Goal: Navigation & Orientation: Find specific page/section

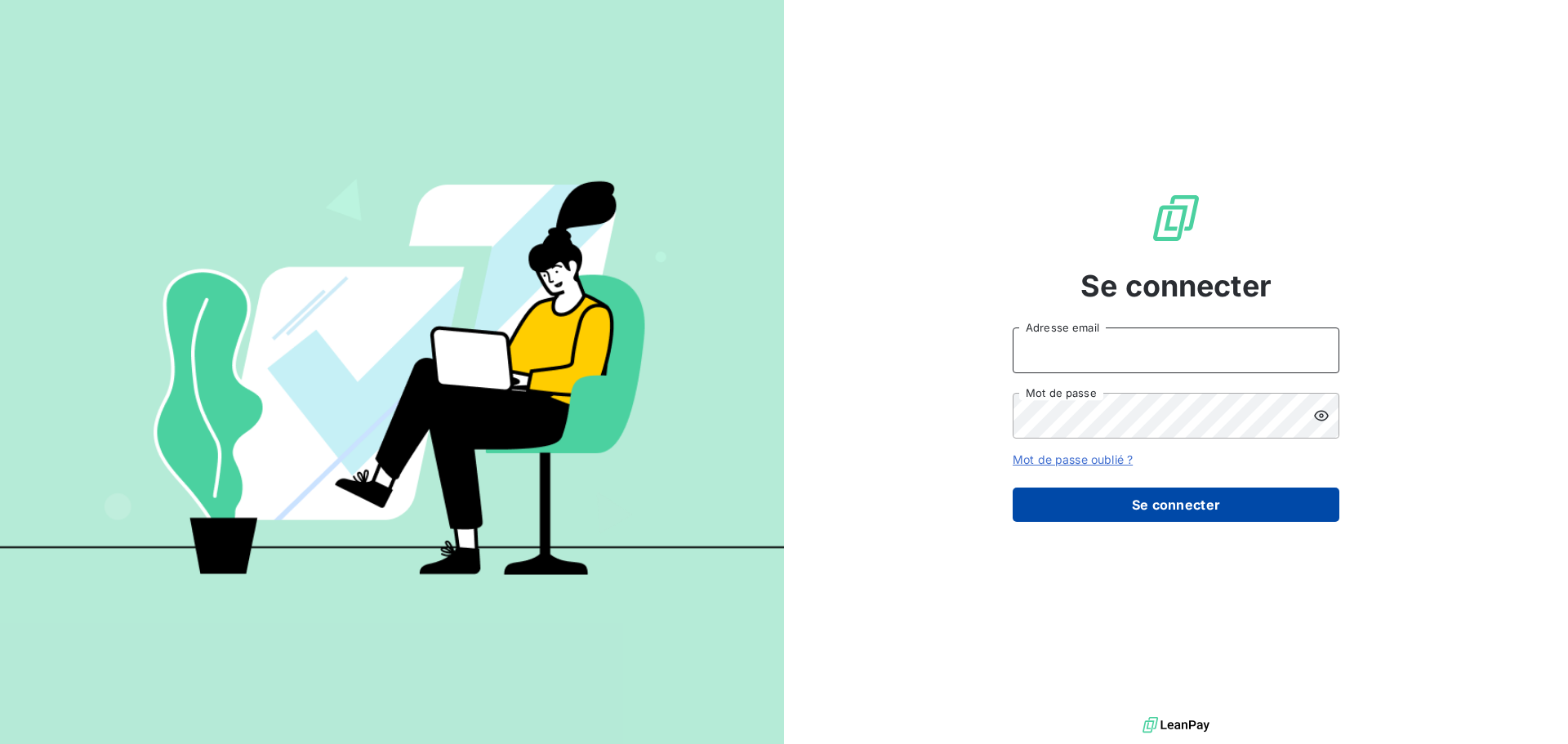
type input "[EMAIL_ADDRESS][DOMAIN_NAME]"
click at [1245, 491] on button "Se connecter" at bounding box center [1176, 504] width 327 height 34
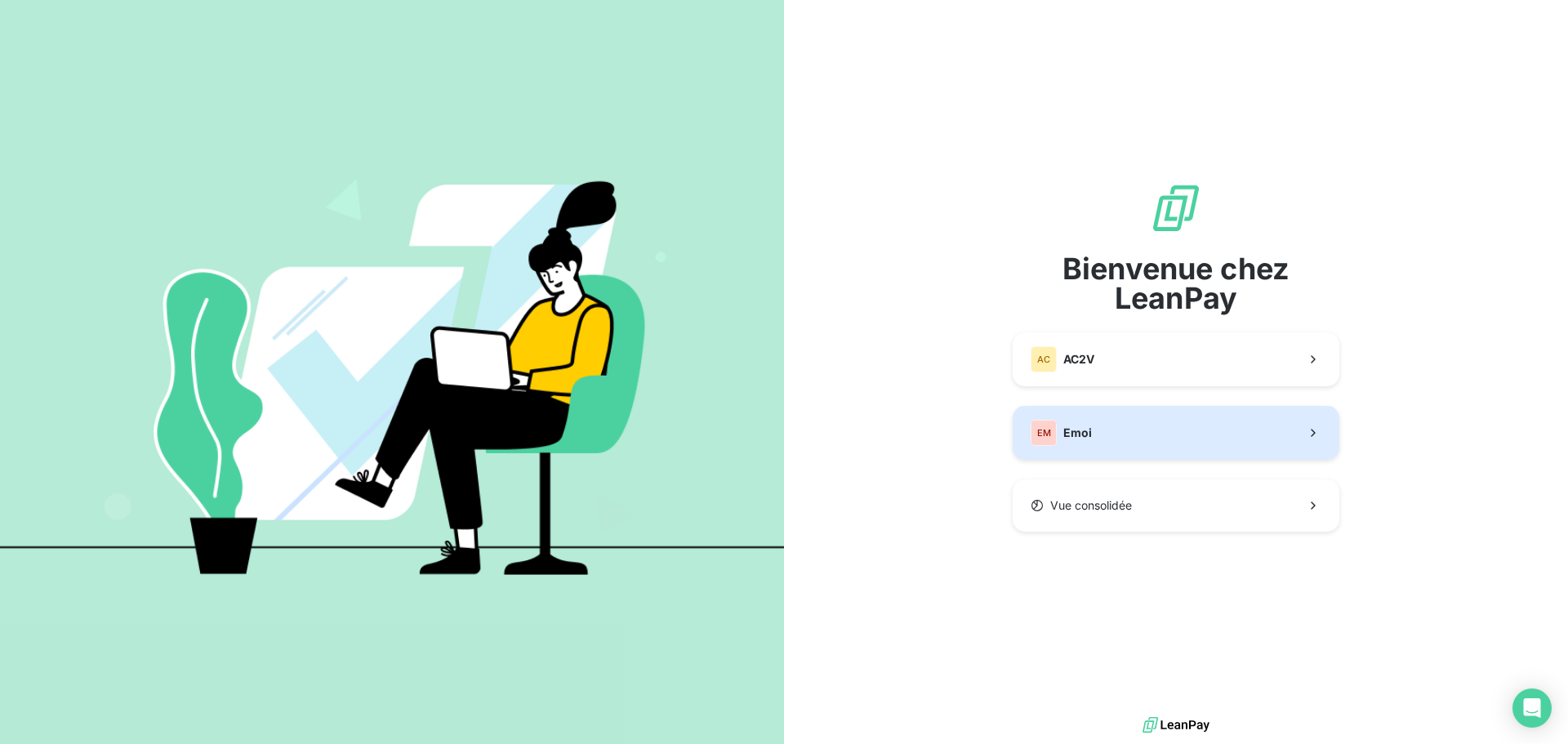
click at [1087, 437] on span "Emoi" at bounding box center [1077, 433] width 28 height 17
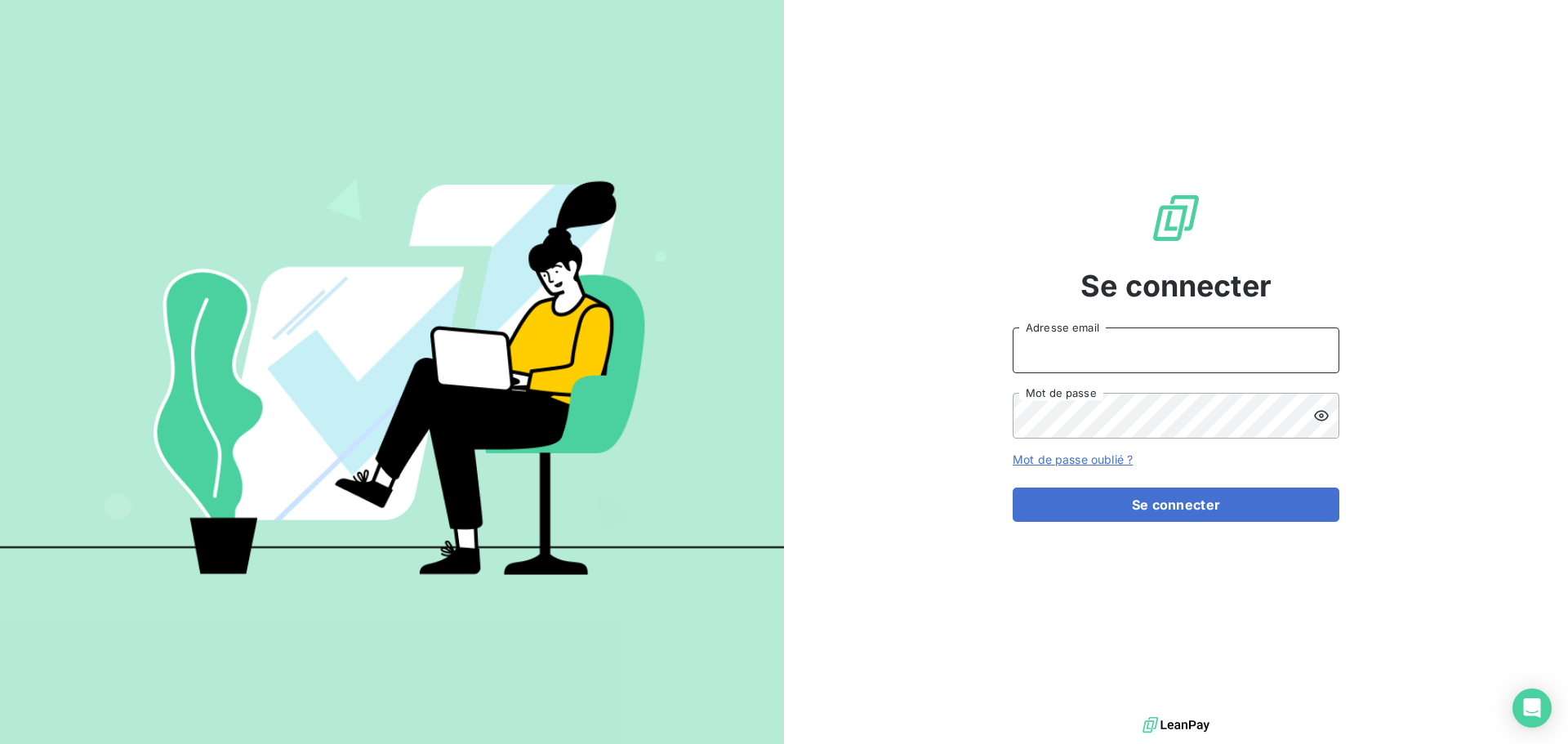
type input "[EMAIL_ADDRESS][DOMAIN_NAME]"
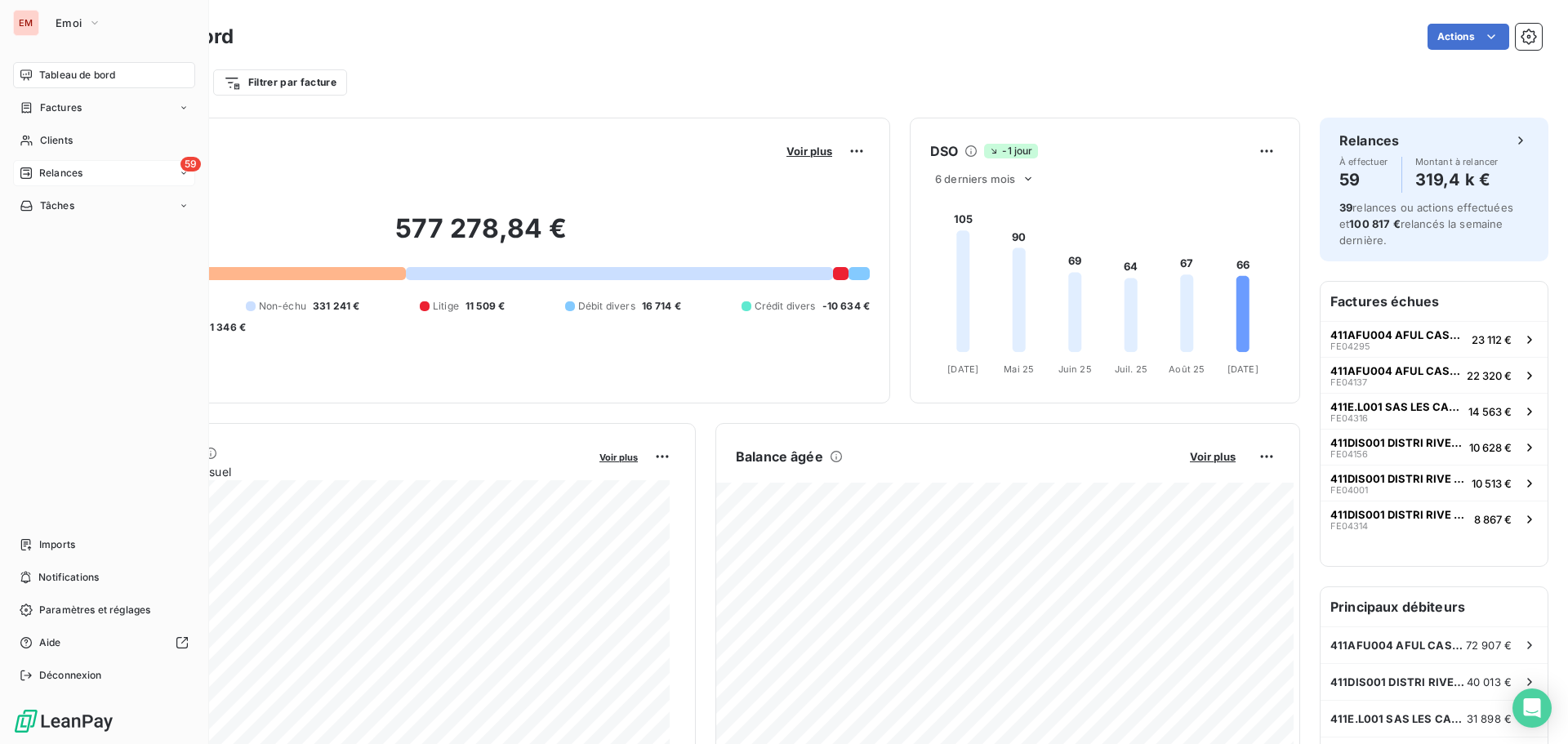
click at [44, 179] on span "Relances" at bounding box center [61, 173] width 43 height 15
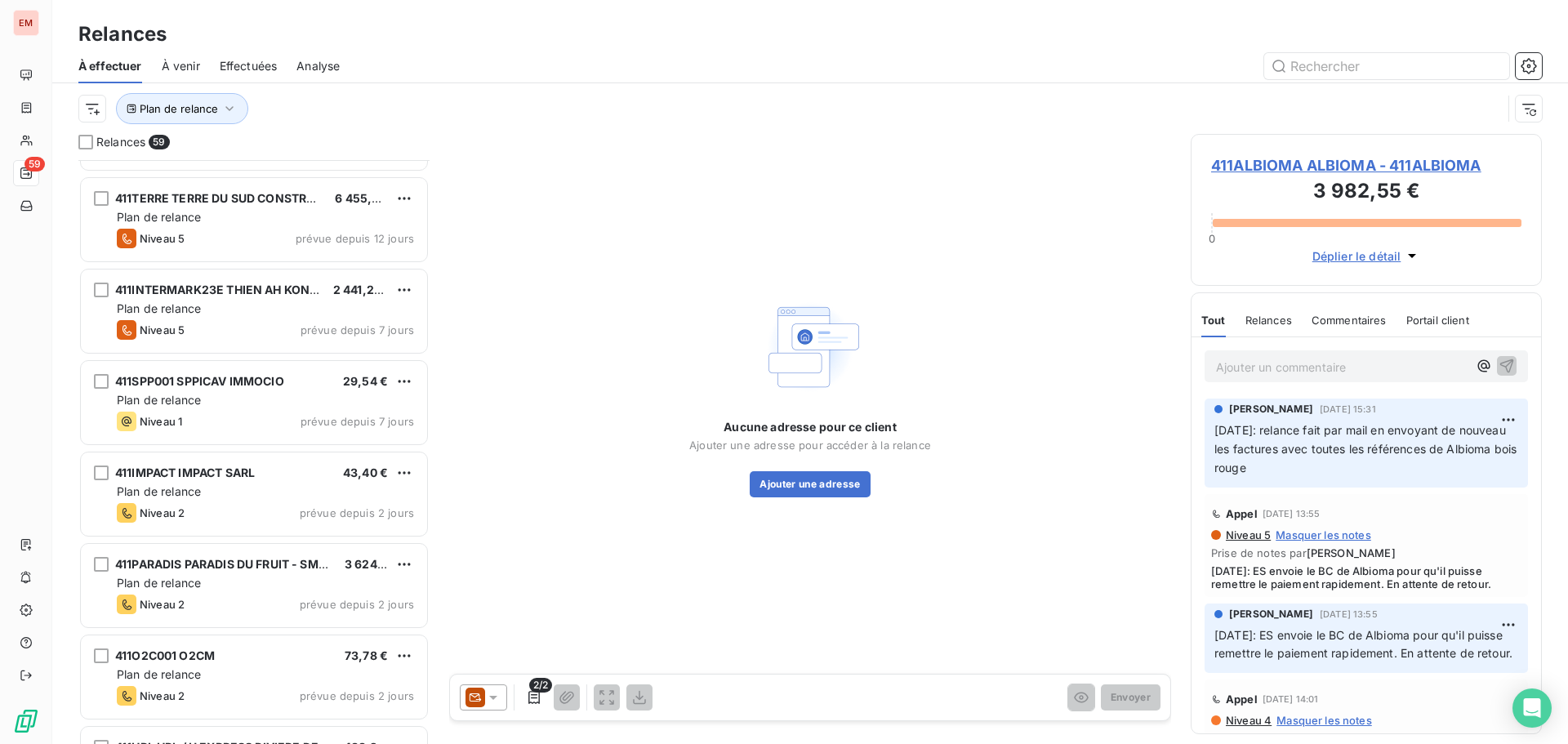
scroll to position [1629, 0]
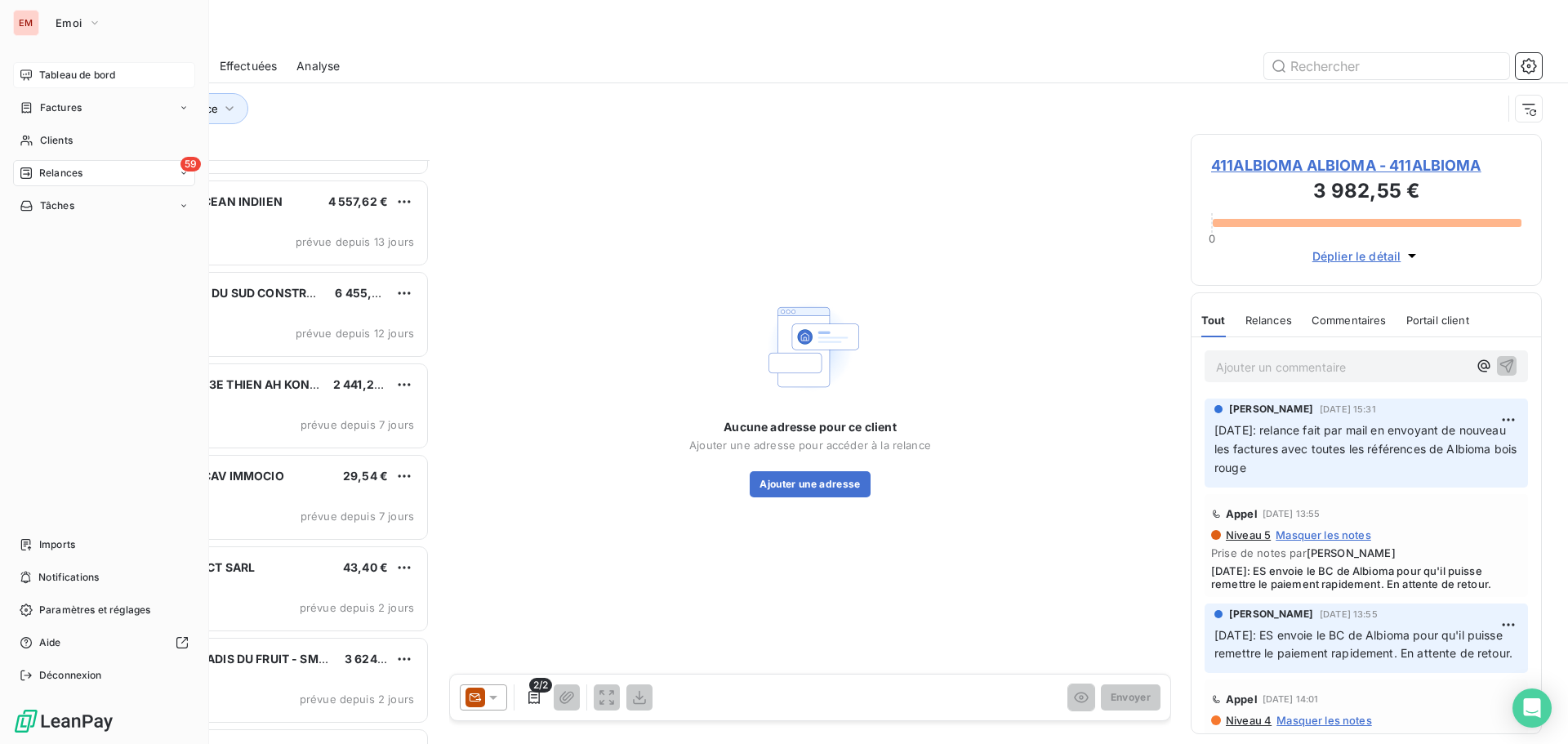
click at [60, 74] on span "Tableau de bord" at bounding box center [77, 75] width 76 height 15
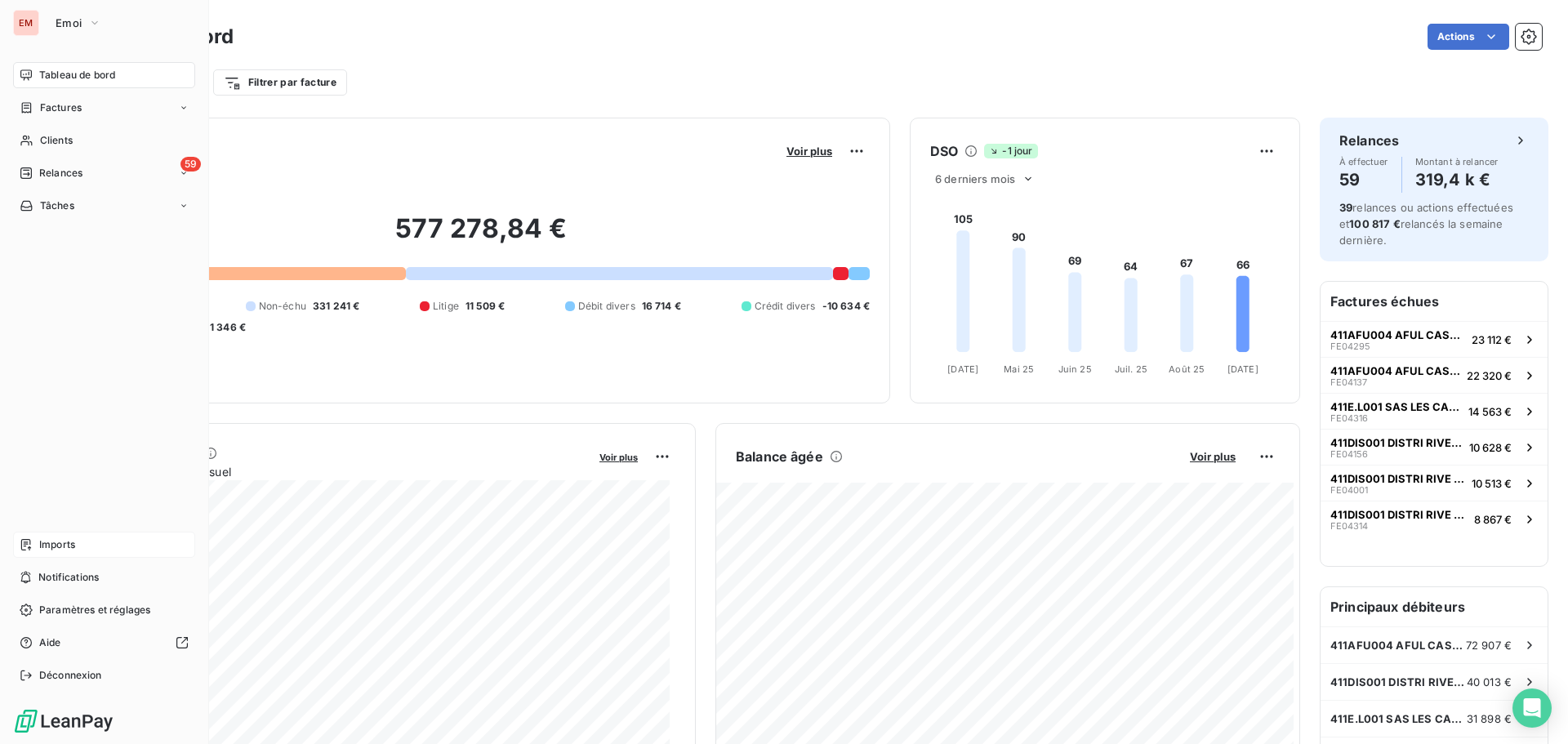
drag, startPoint x: 39, startPoint y: 545, endPoint x: 42, endPoint y: 535, distance: 10.4
click at [41, 544] on span "Imports" at bounding box center [57, 545] width 36 height 15
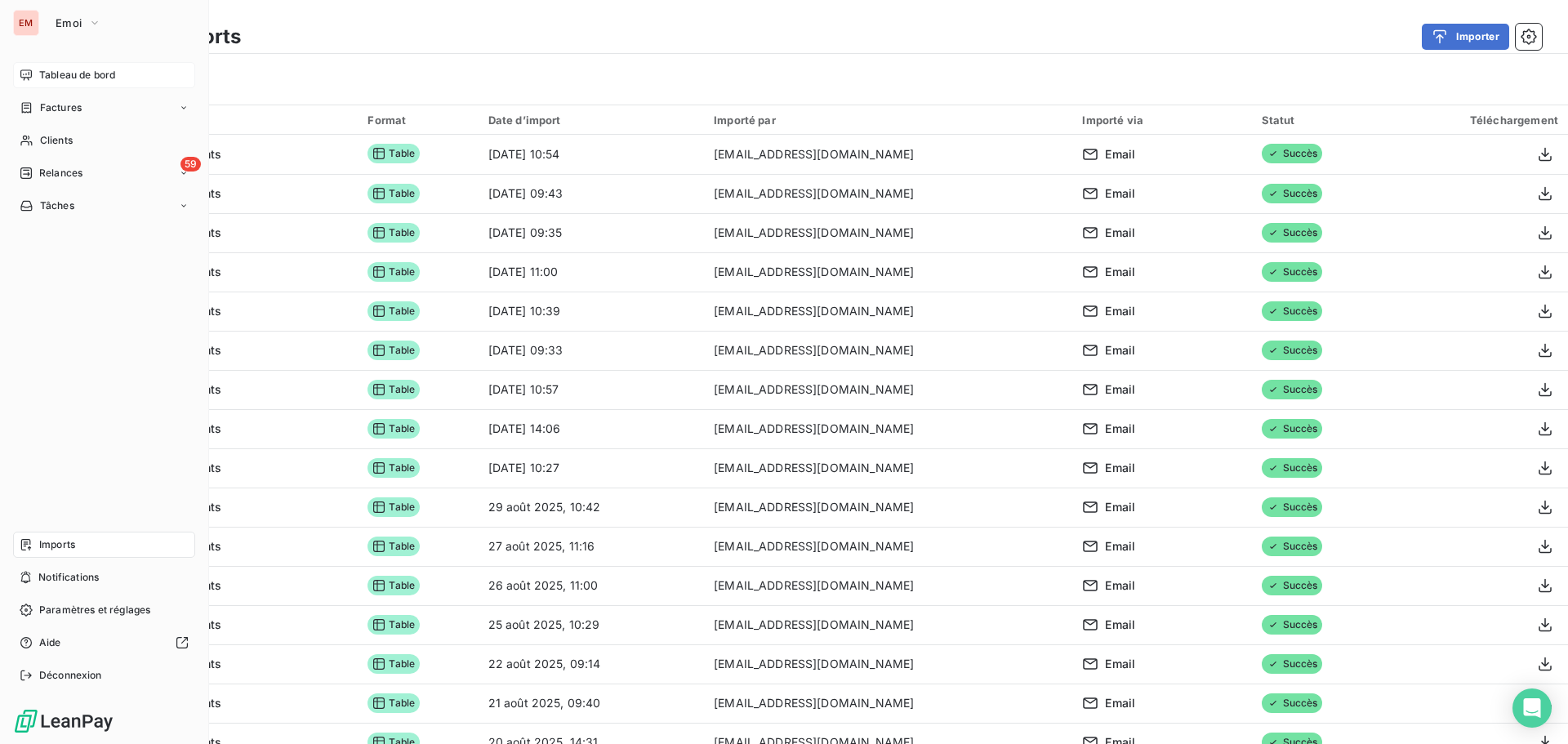
click at [75, 74] on span "Tableau de bord" at bounding box center [77, 75] width 76 height 15
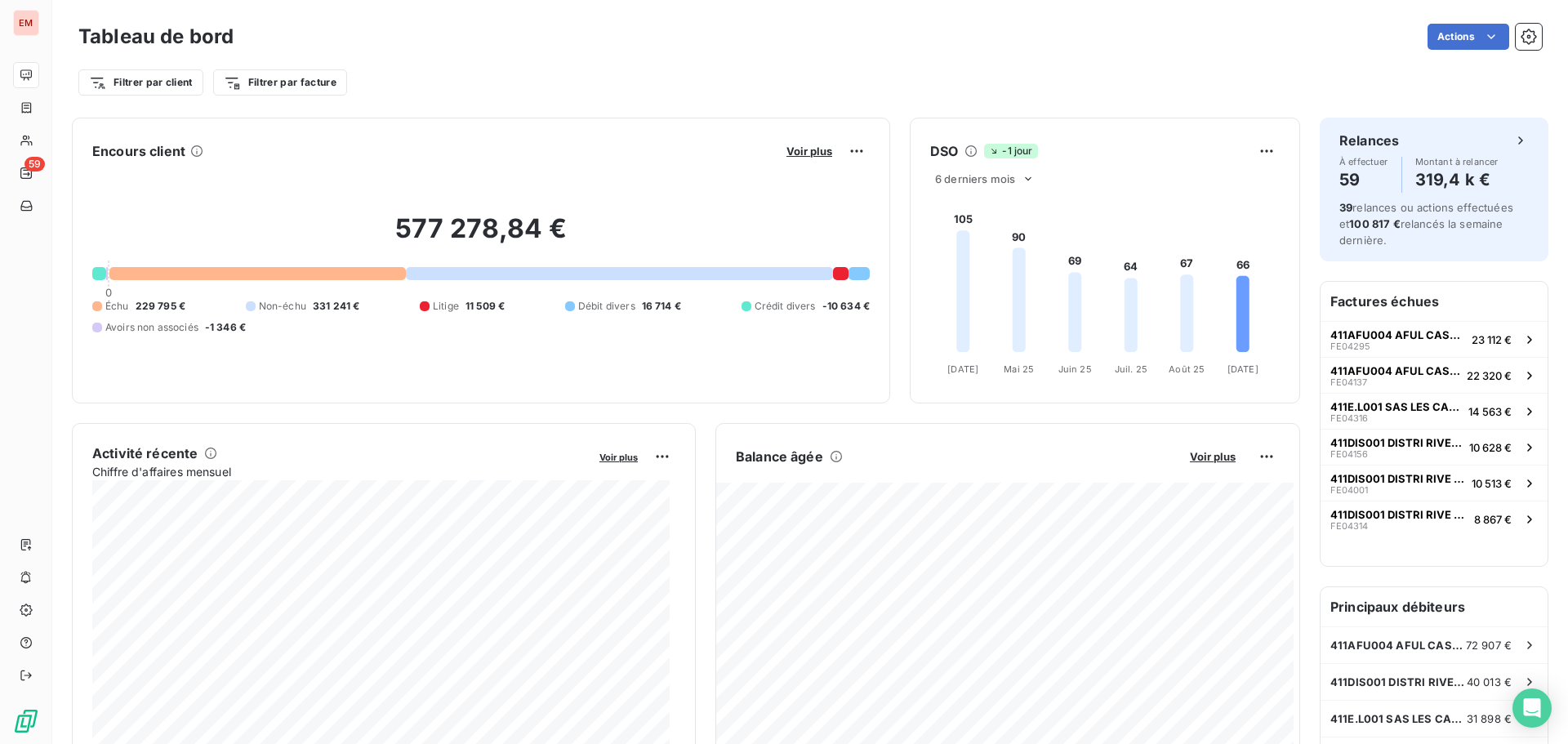
click at [763, 46] on div "Actions" at bounding box center [898, 36] width 1289 height 26
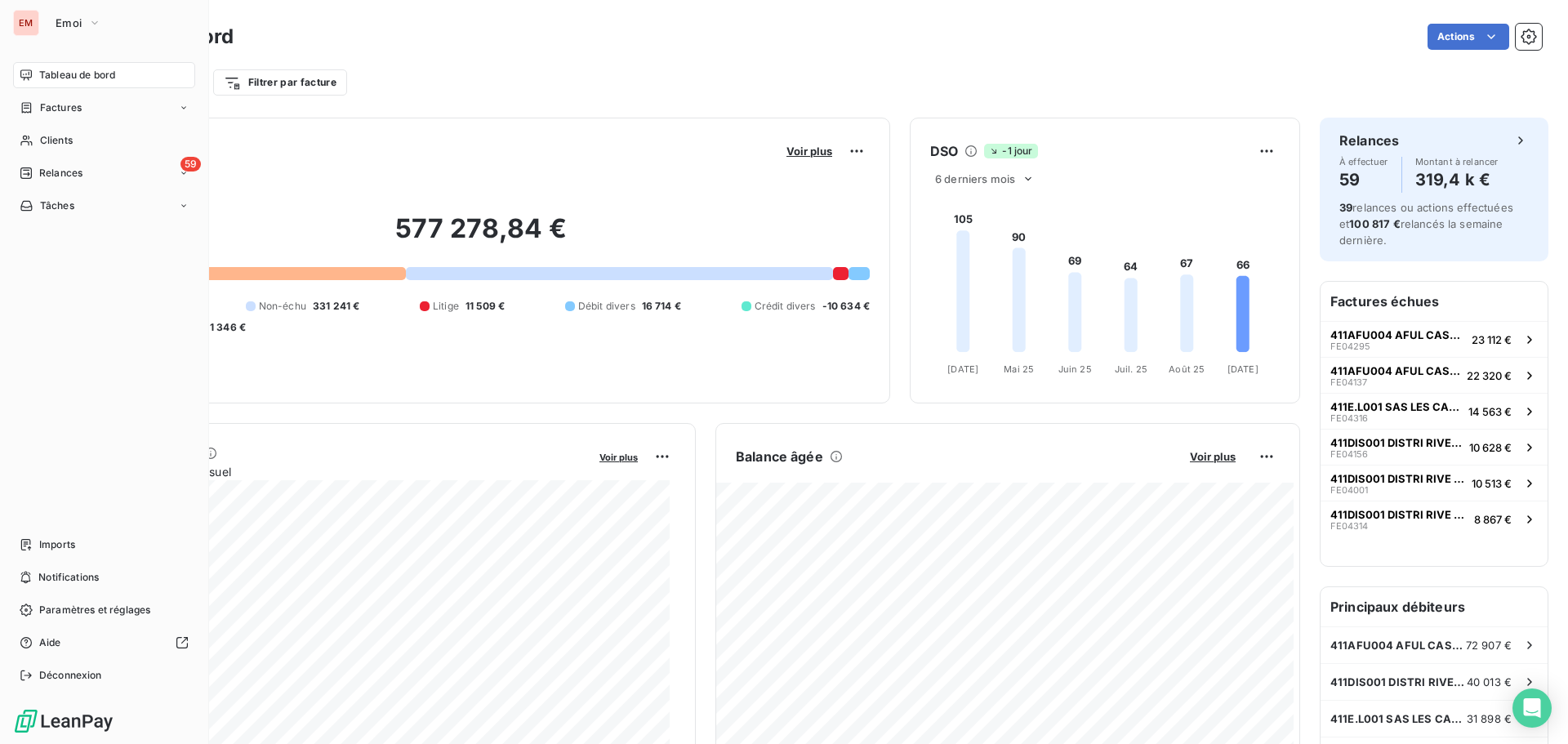
click at [25, 175] on icon at bounding box center [26, 173] width 13 height 13
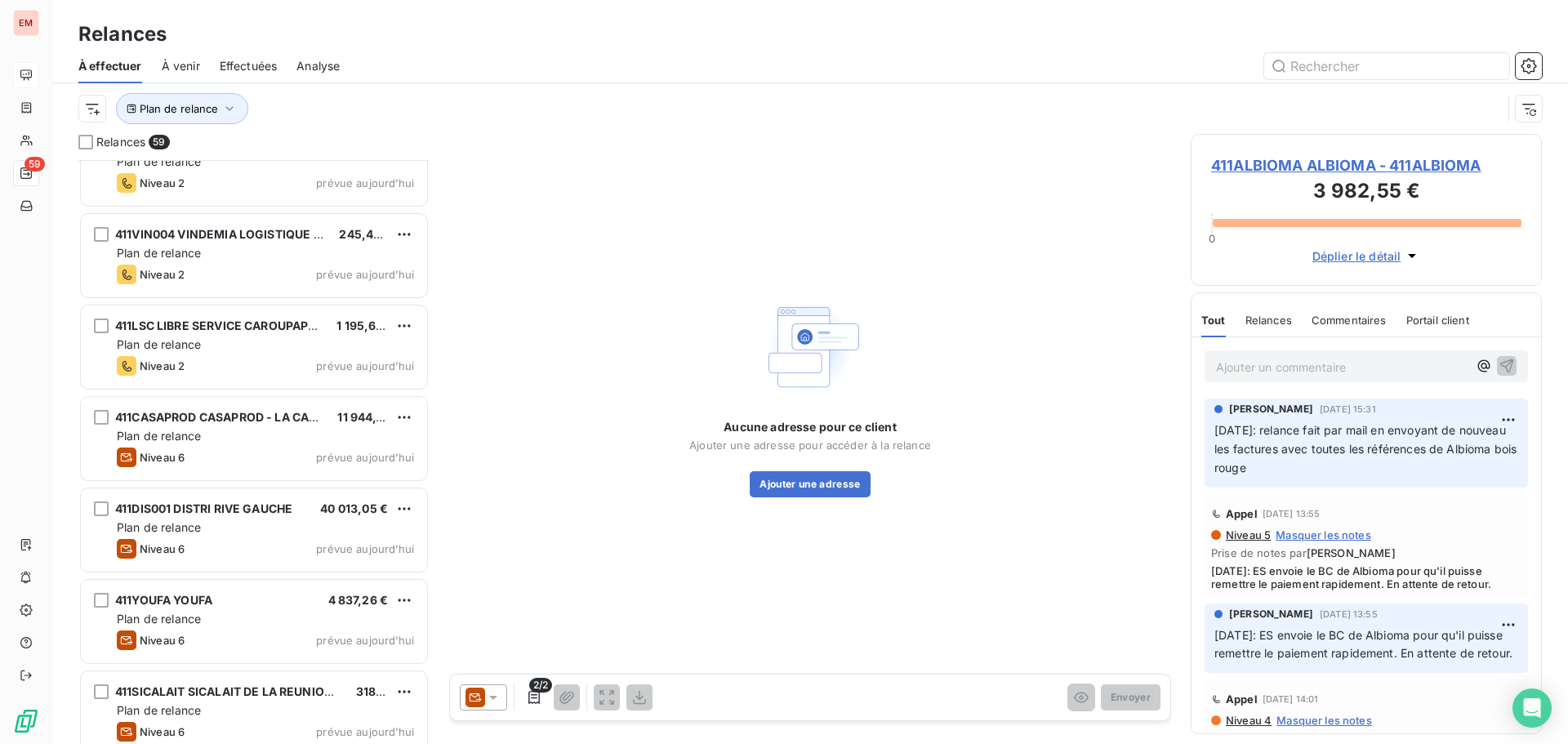
scroll to position [4815, 0]
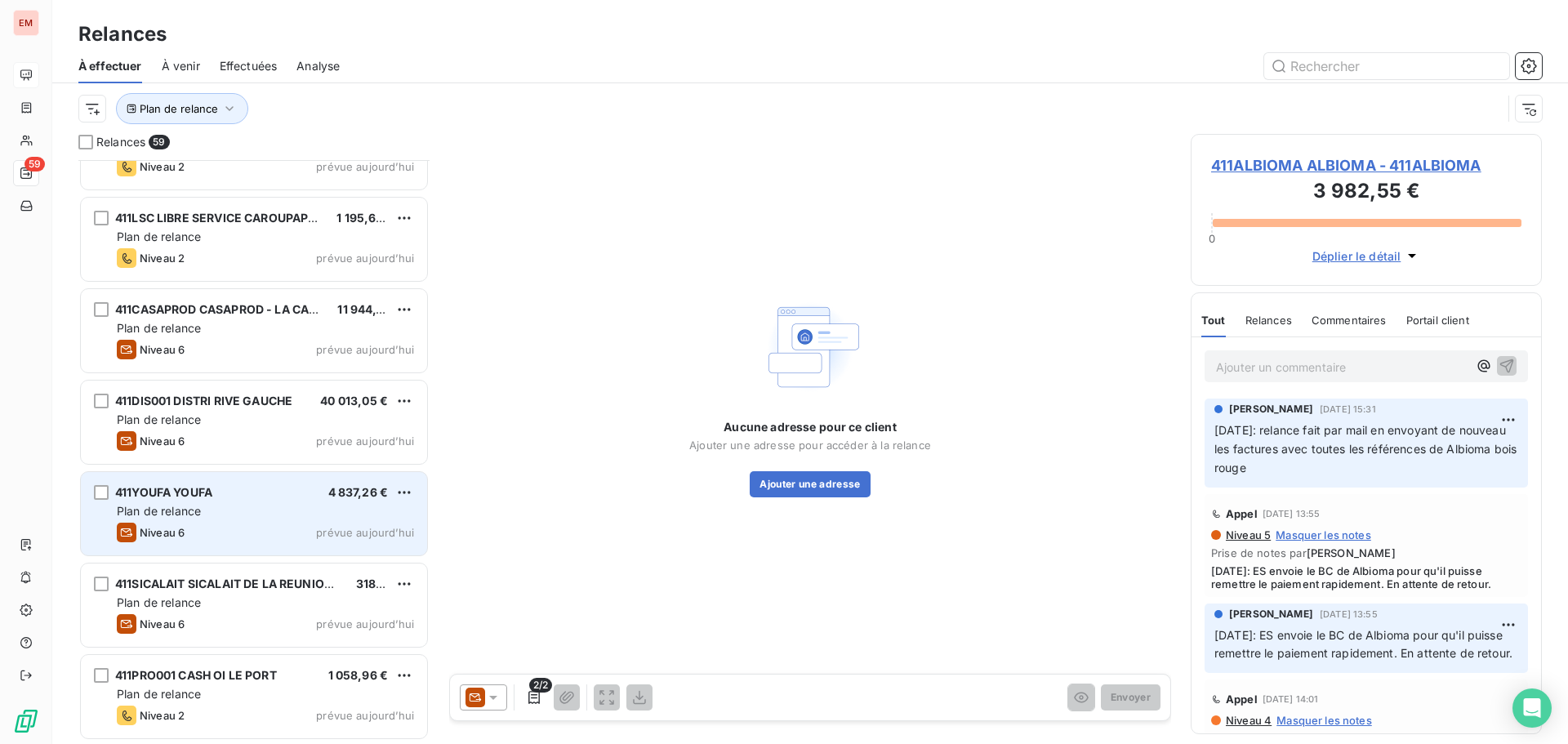
click at [206, 507] on div "Plan de relance" at bounding box center [266, 512] width 298 height 17
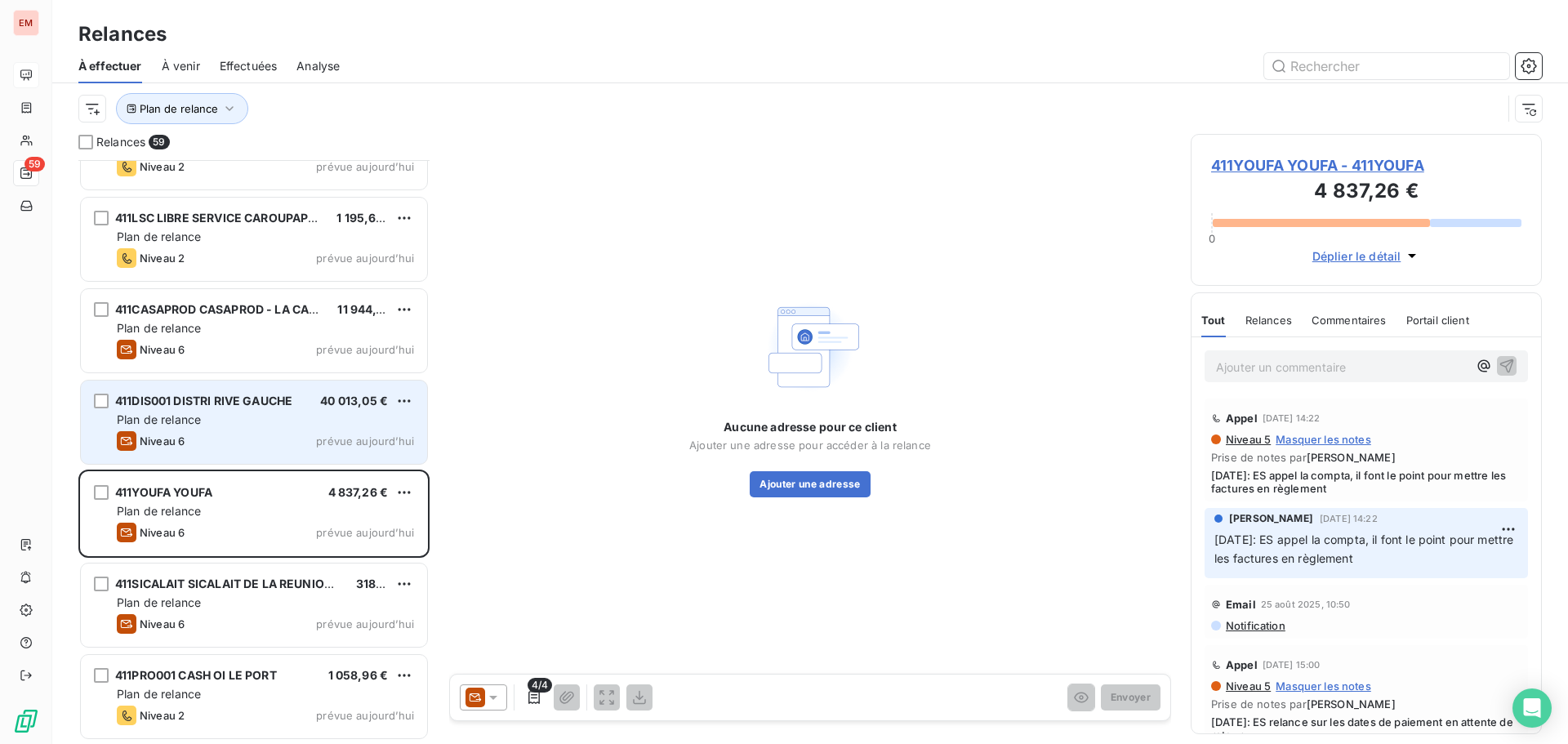
click at [215, 427] on div "411DIS001 DISTRI RIVE GAUCHE 40 013,05 € Plan de relance Niveau 6 prévue [DATE]" at bounding box center [254, 422] width 346 height 84
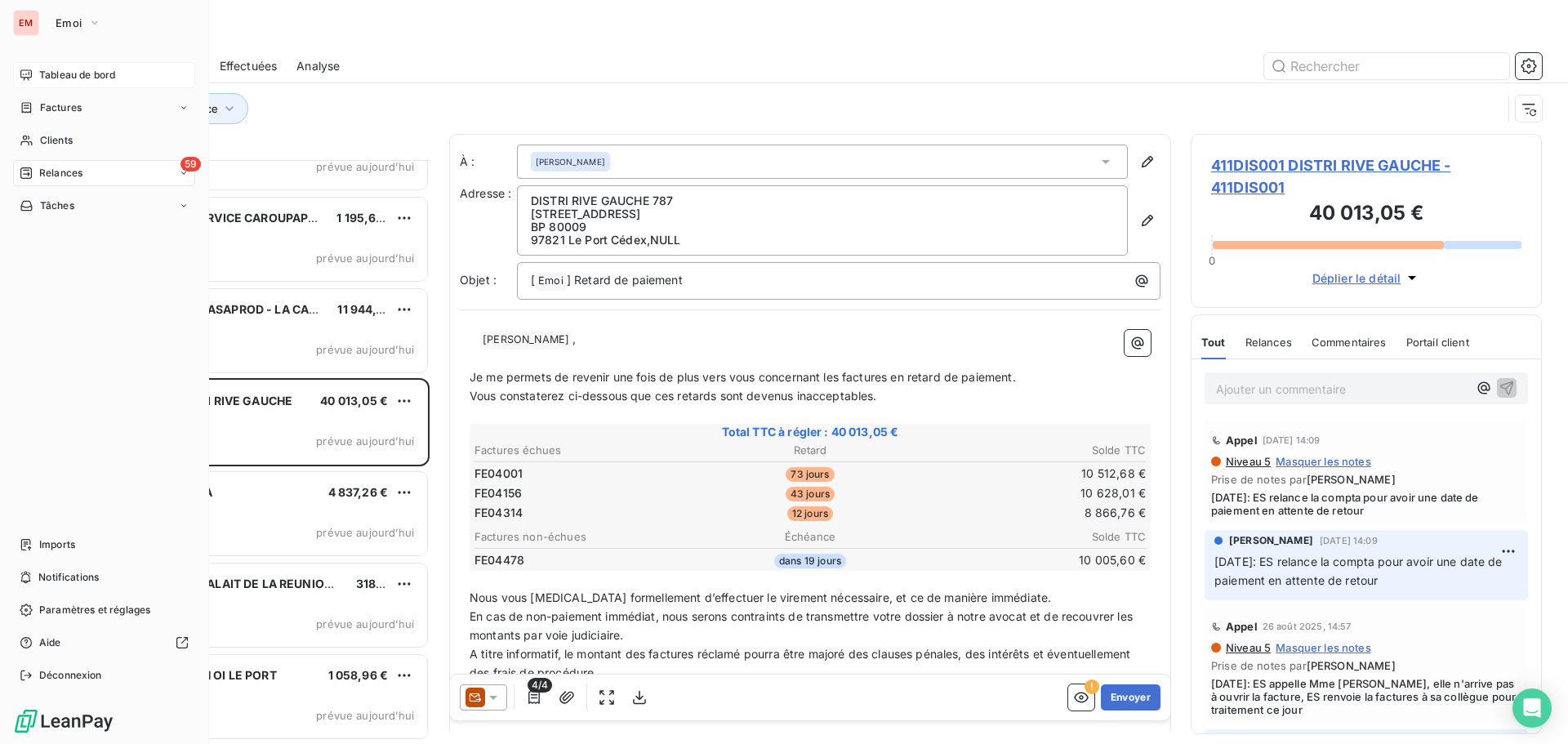
click at [25, 79] on icon at bounding box center [26, 75] width 13 height 13
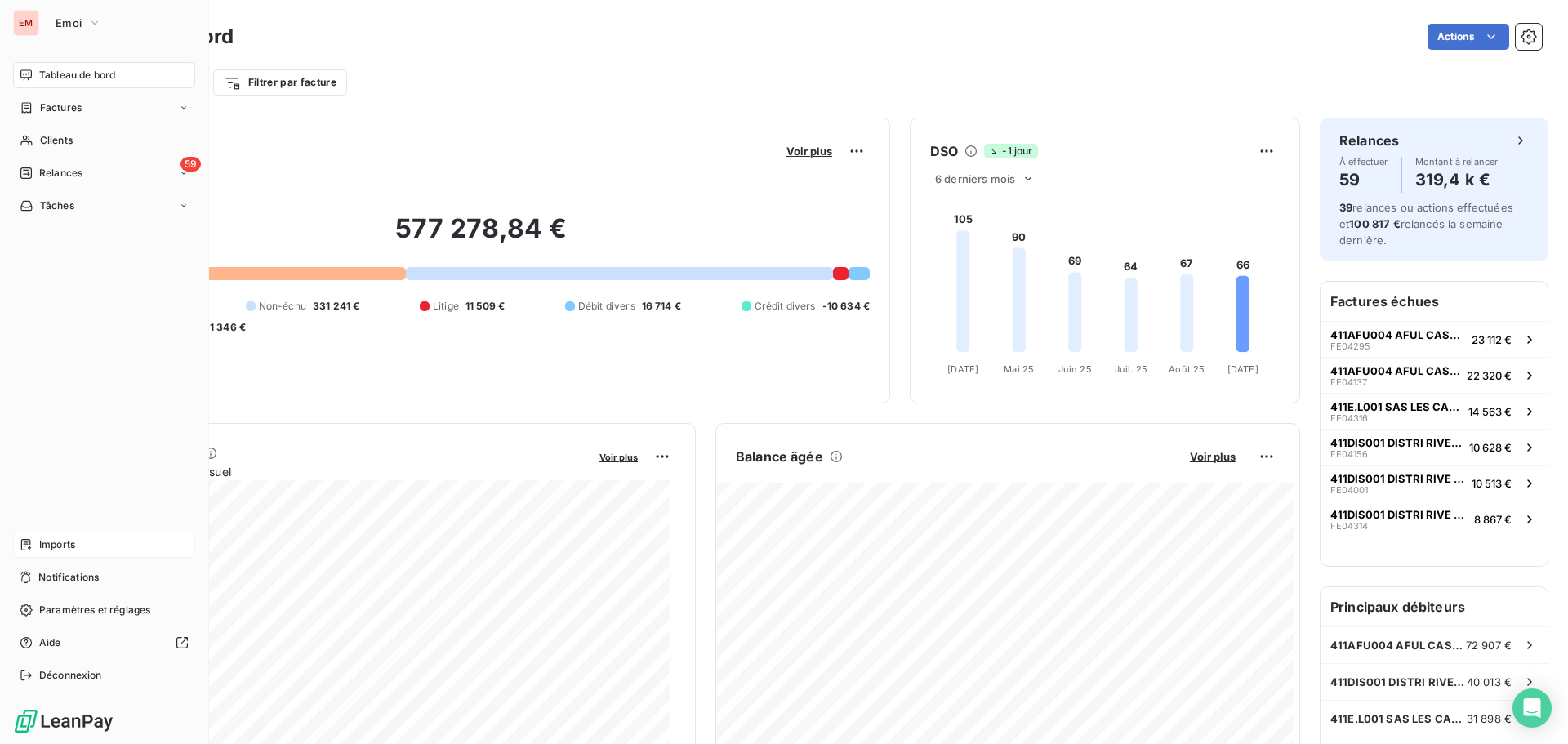
click at [46, 533] on div "Imports" at bounding box center [104, 544] width 182 height 26
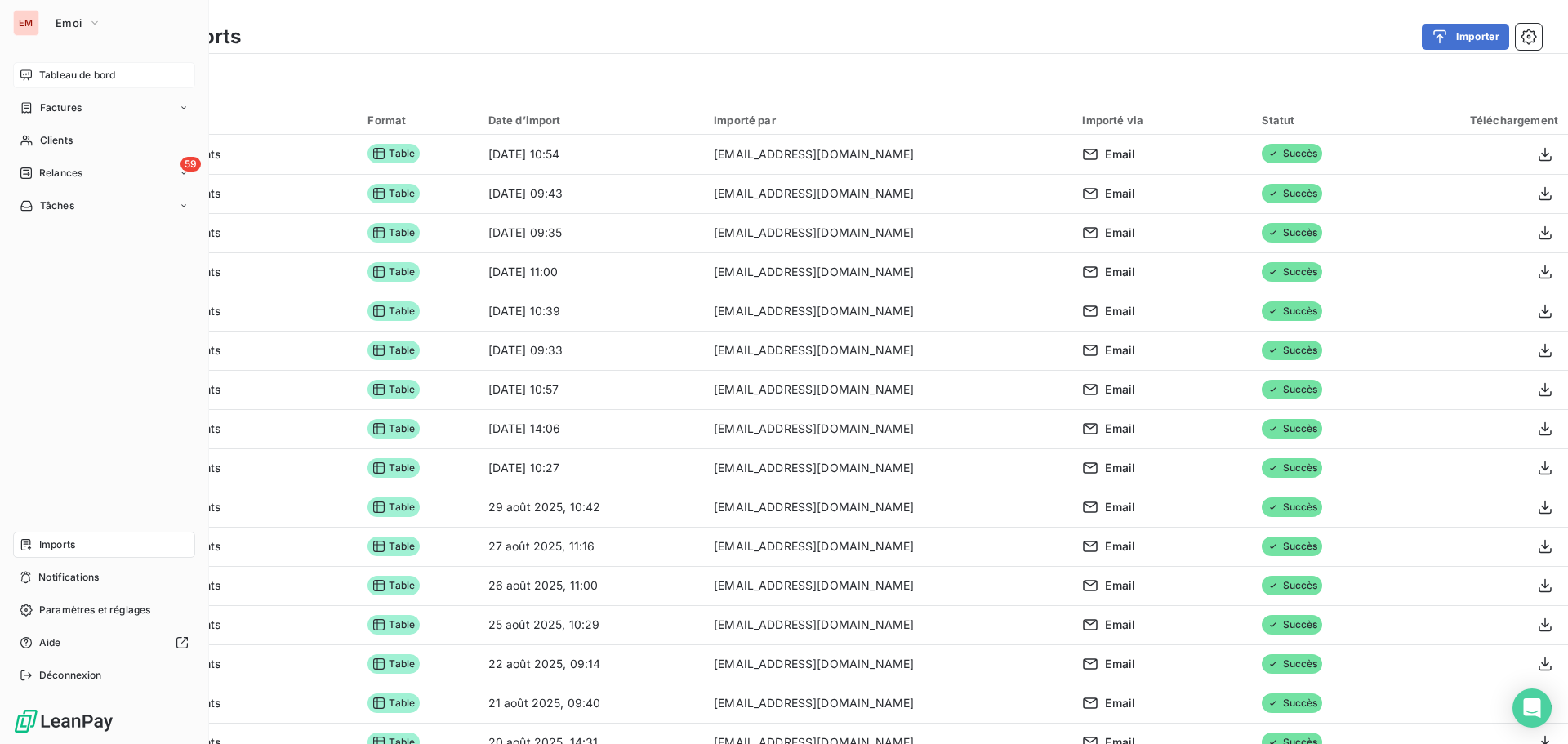
click at [79, 70] on span "Tableau de bord" at bounding box center [77, 75] width 76 height 15
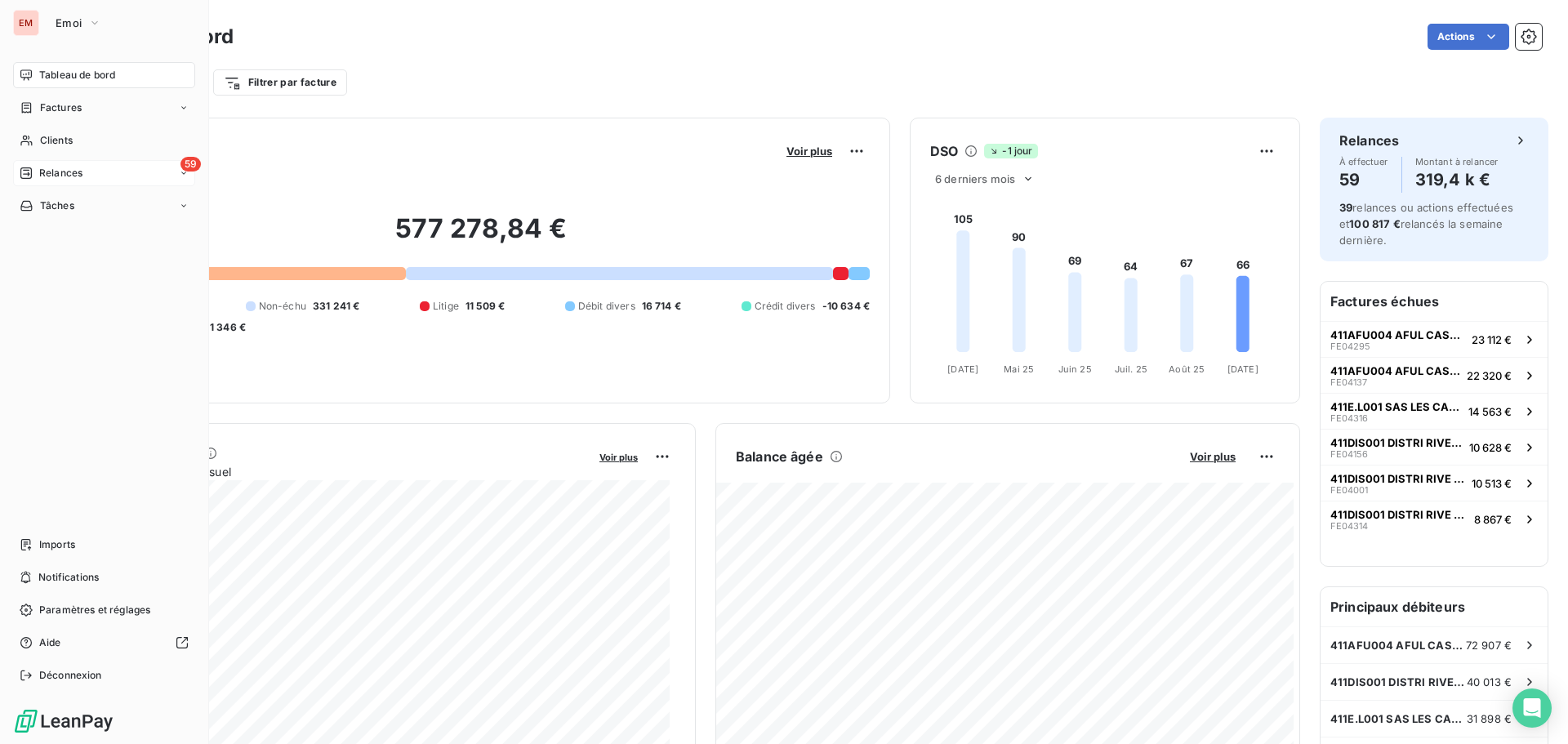
click at [36, 166] on div "Relances" at bounding box center [50, 173] width 63 height 15
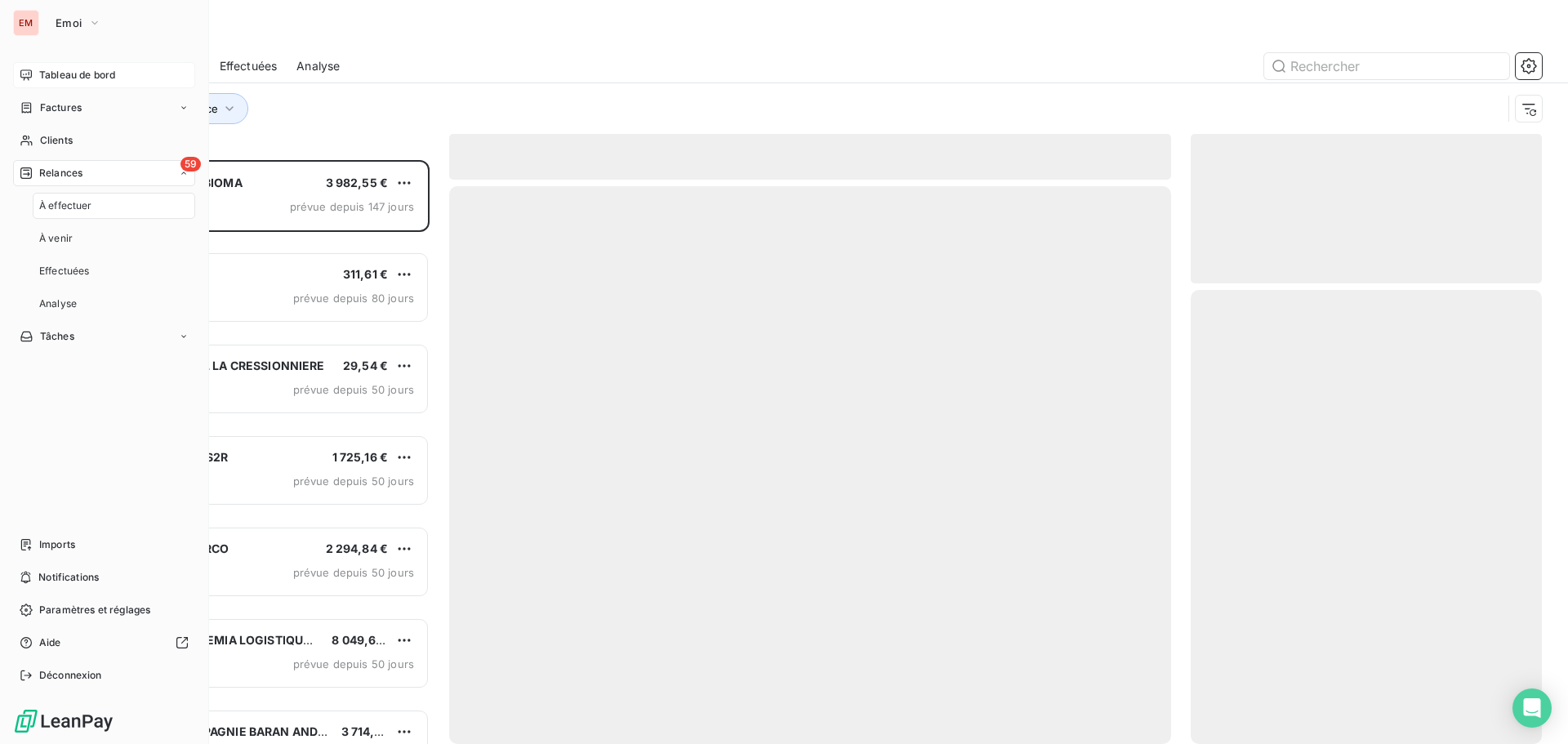
scroll to position [572, 339]
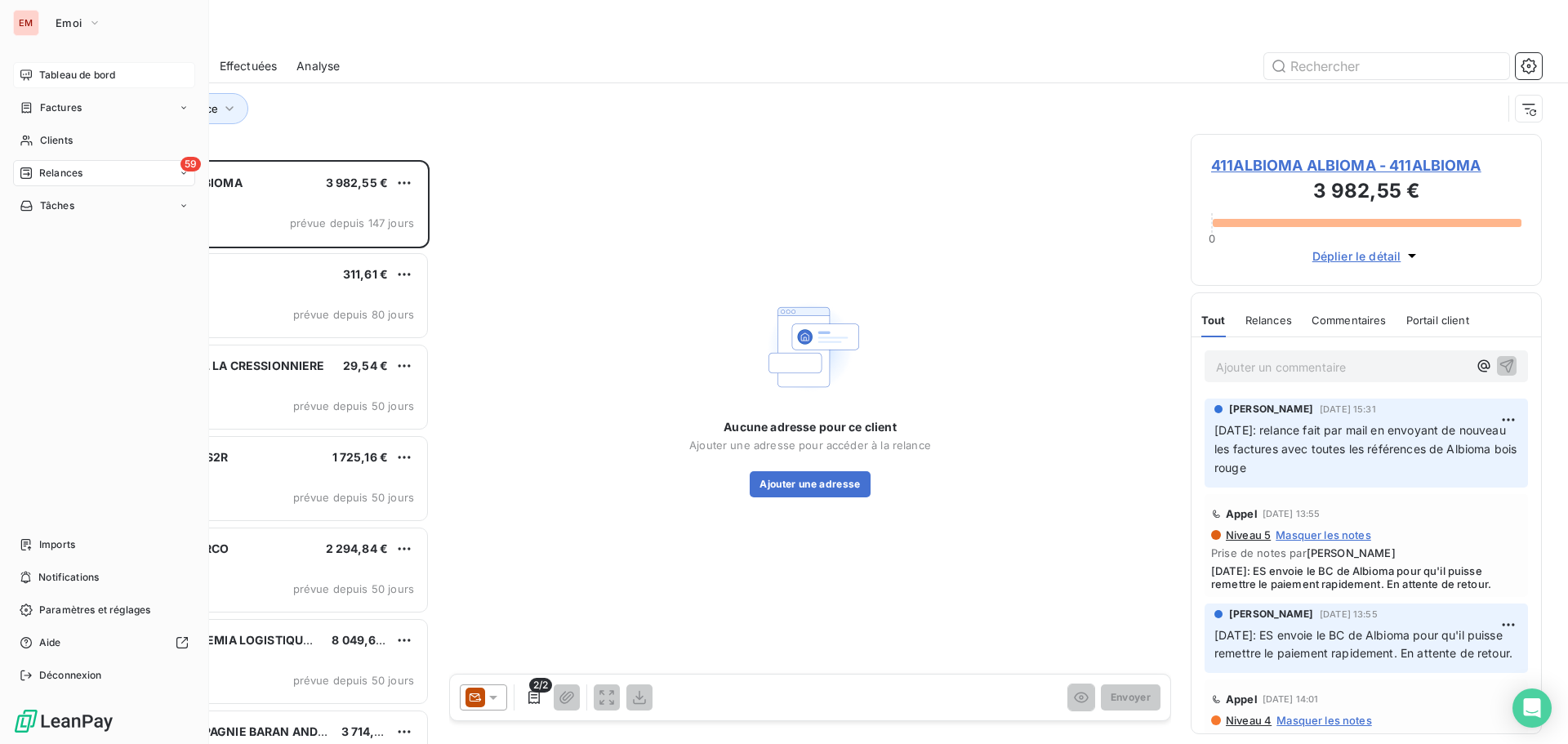
click at [33, 79] on div "Tableau de bord" at bounding box center [104, 74] width 182 height 26
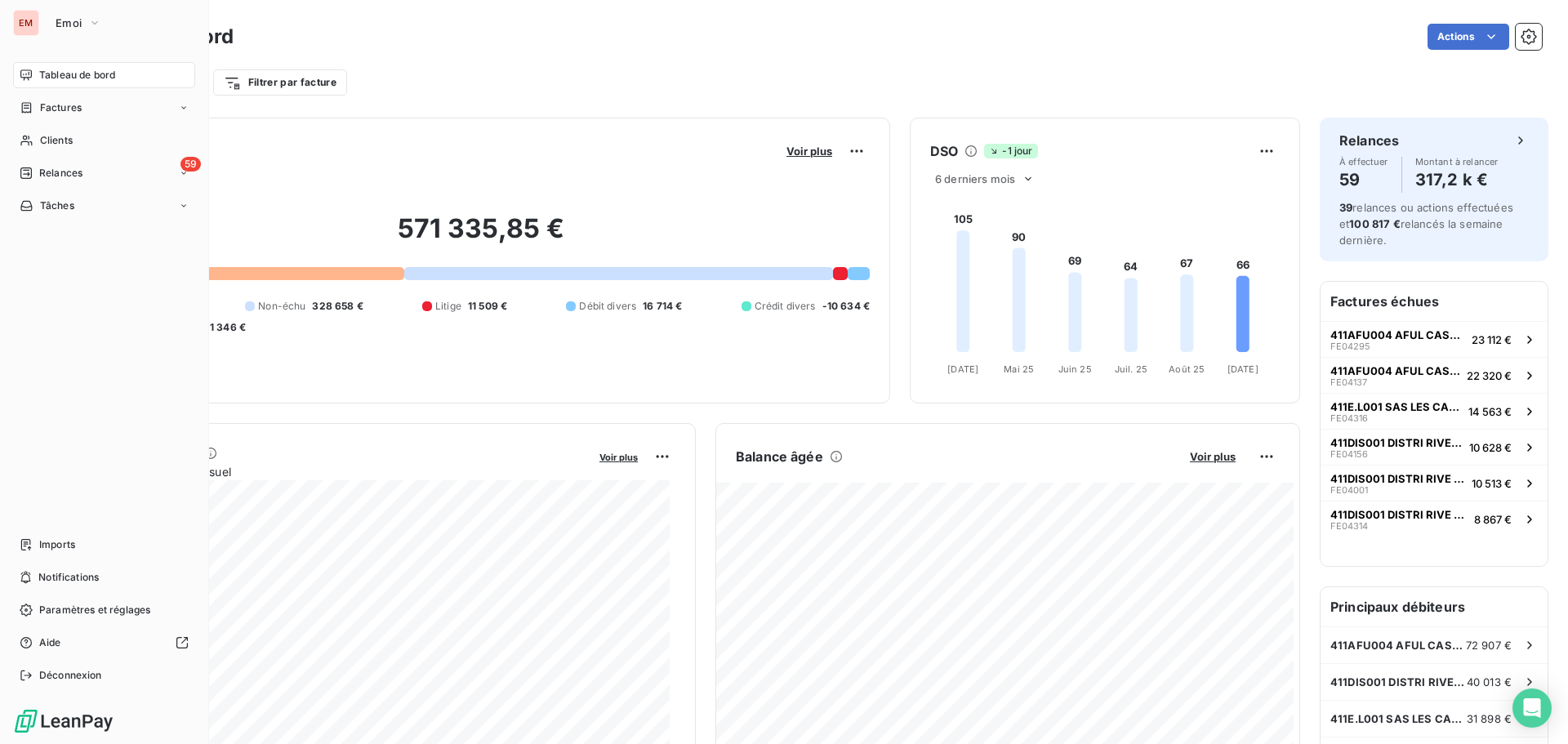
click at [64, 528] on div "Tableau de bord Factures Clients 59 Relances Tâches Imports Notifications Param…" at bounding box center [104, 375] width 182 height 627
click at [66, 538] on span "Imports" at bounding box center [57, 545] width 36 height 15
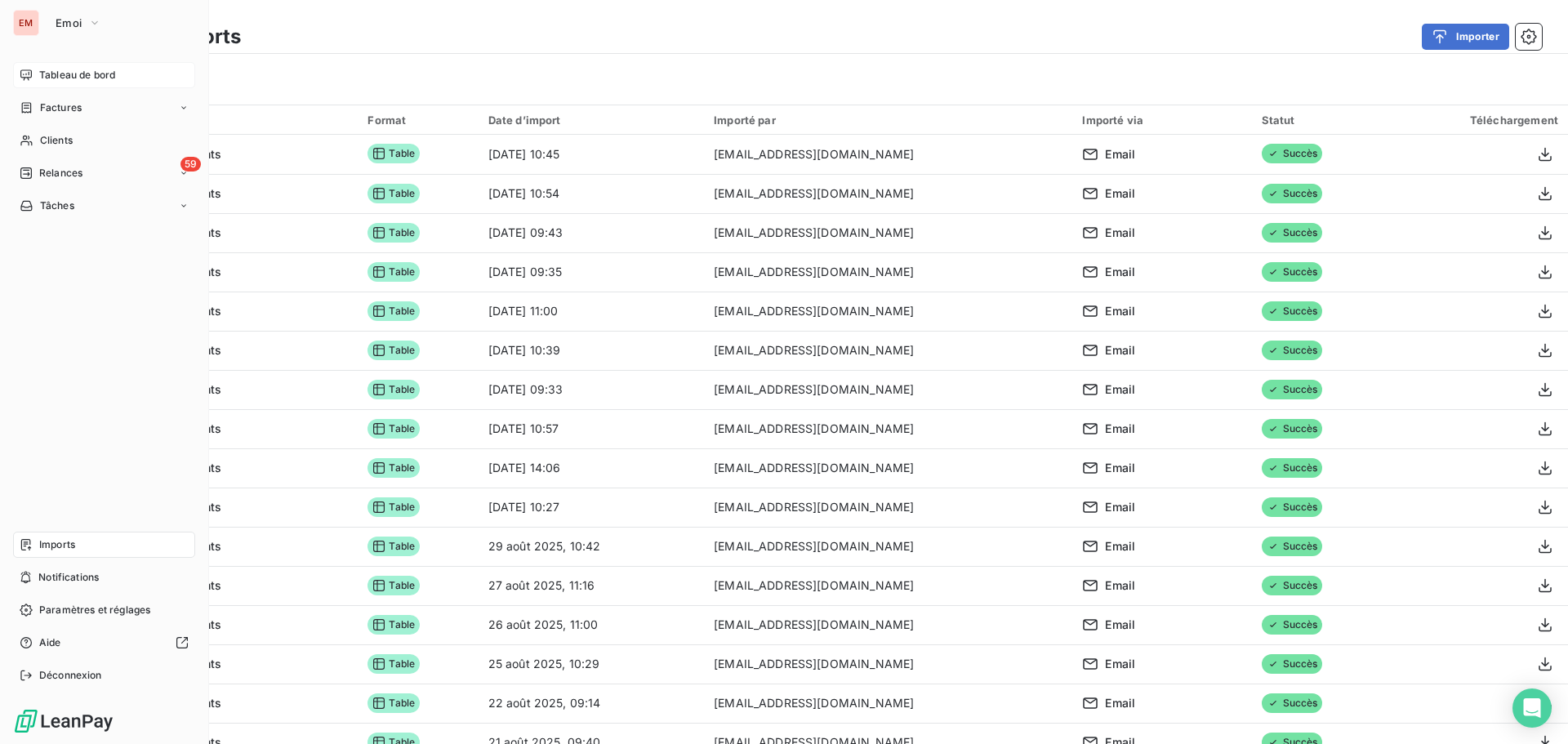
click at [55, 79] on span "Tableau de bord" at bounding box center [77, 75] width 76 height 15
